Goal: Obtain resource: Obtain resource

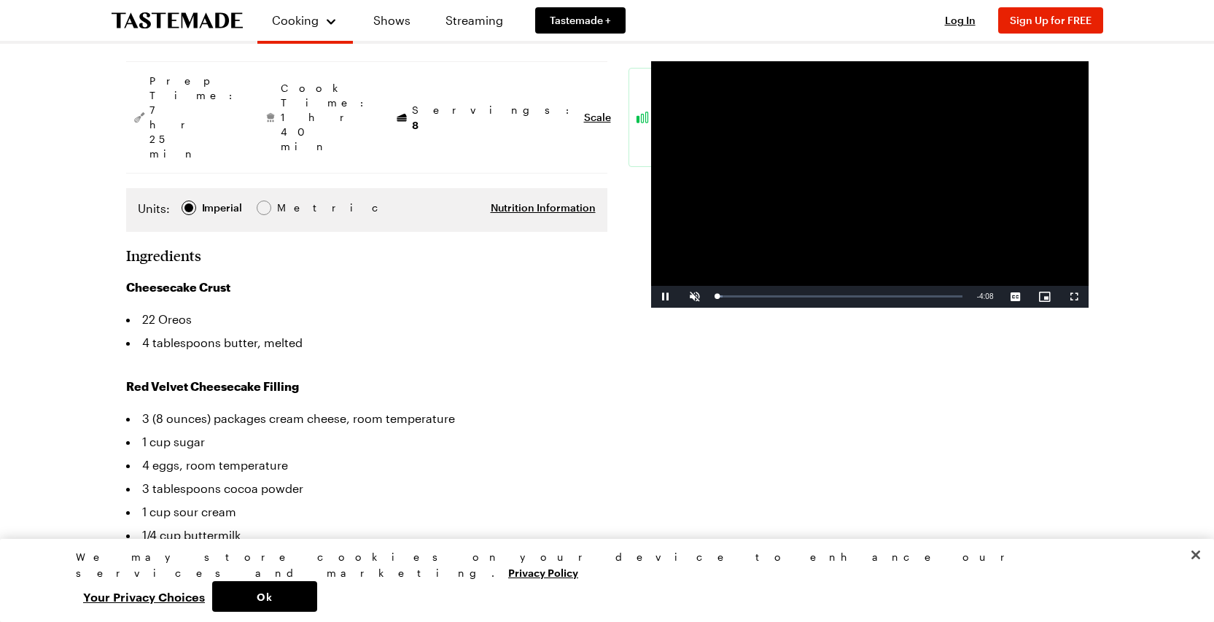
scroll to position [196, 0]
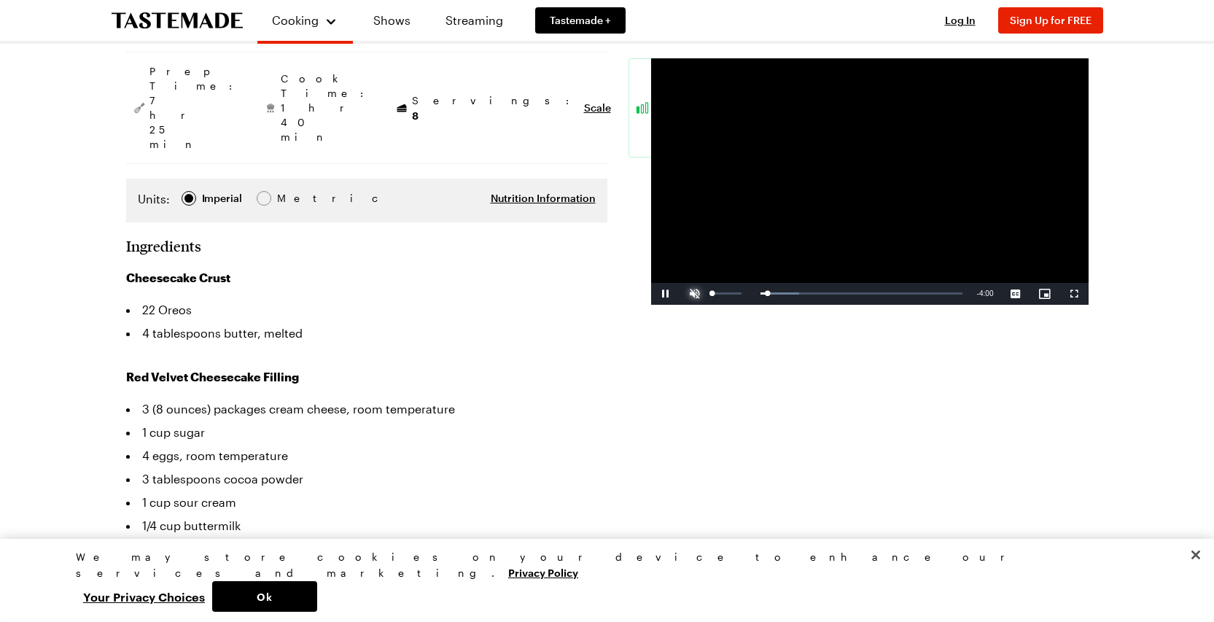
click at [694, 294] on span "Video Player" at bounding box center [694, 294] width 29 height 0
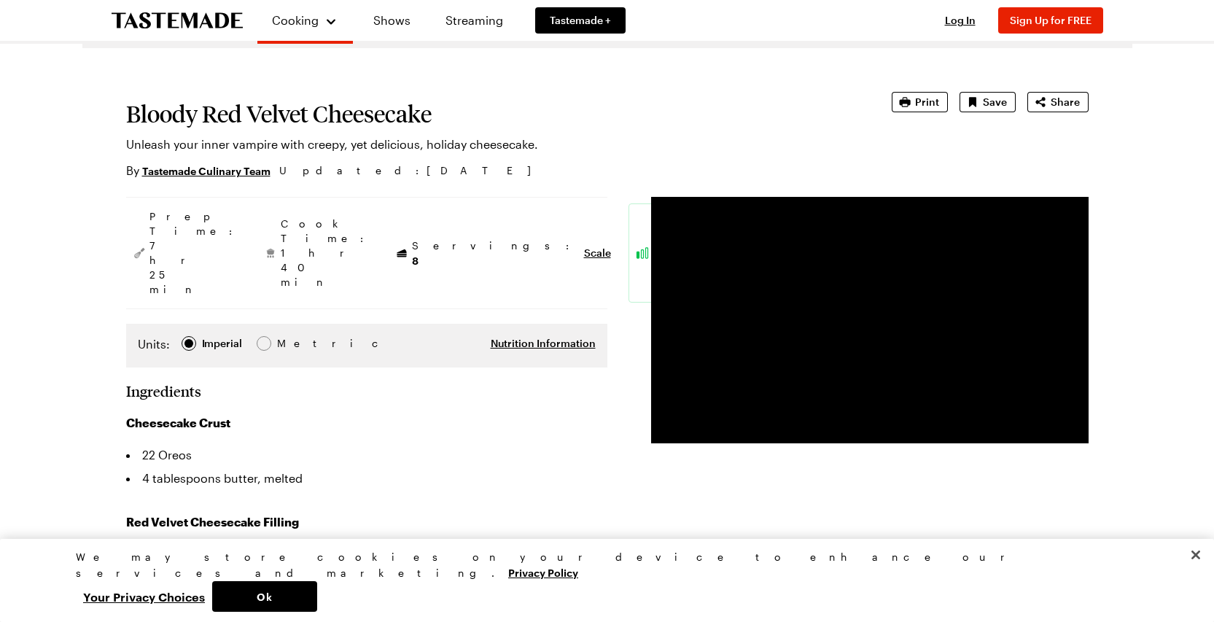
scroll to position [0, 0]
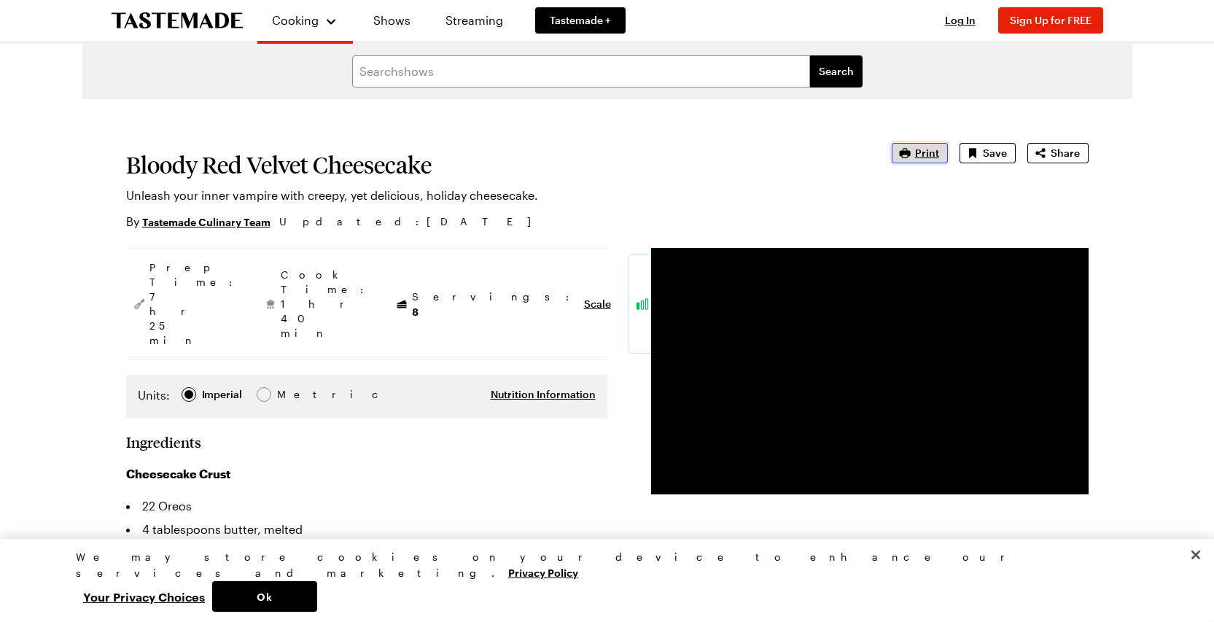
click at [919, 154] on span "Print" at bounding box center [927, 153] width 24 height 15
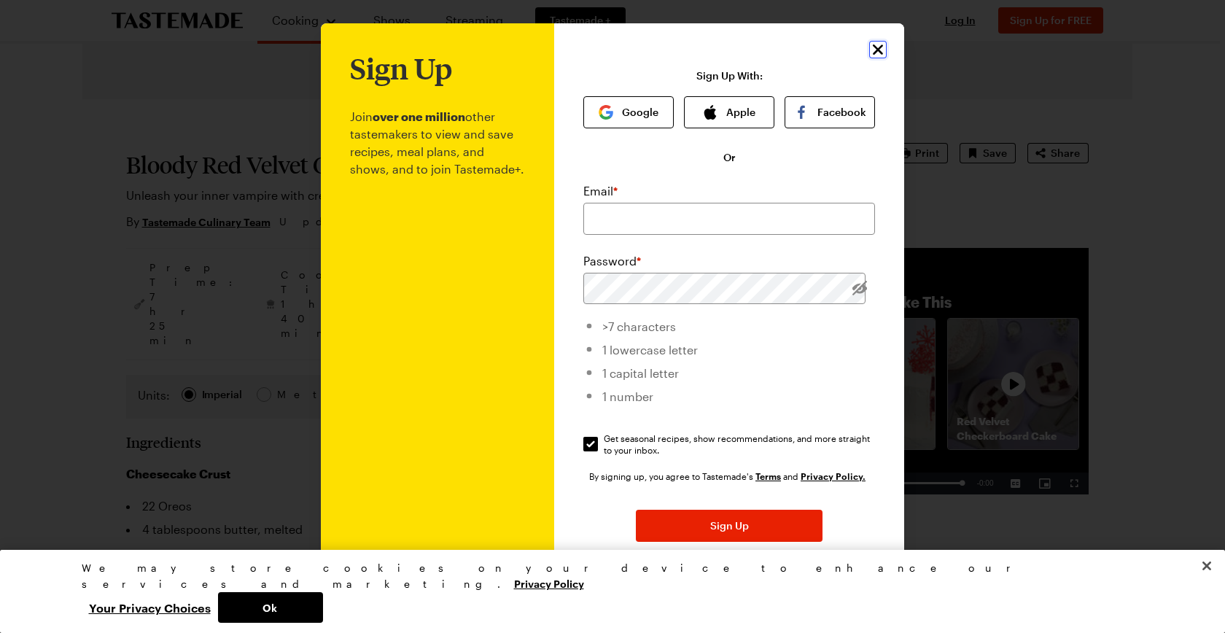
click at [874, 48] on icon "Close" at bounding box center [878, 49] width 10 height 10
